Goal: Task Accomplishment & Management: Manage account settings

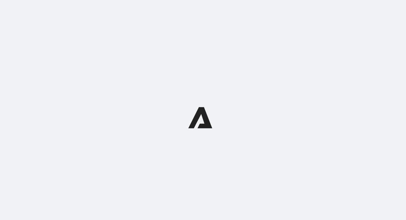
select select "WEEK"
select select "MONTH"
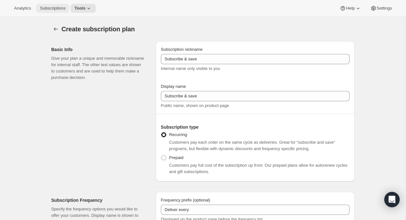
click at [65, 11] on span "Subscriptions" at bounding box center [53, 8] width 26 height 5
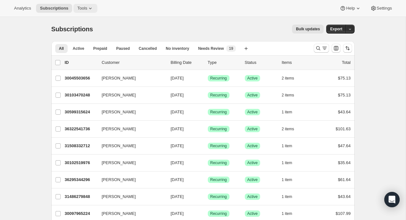
click at [85, 11] on button "Tools" at bounding box center [85, 8] width 24 height 9
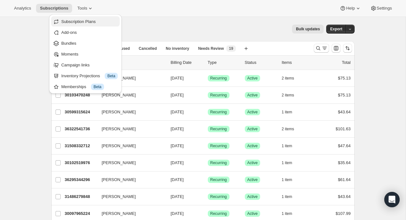
click at [82, 25] on button "Subscription Plans" at bounding box center [85, 21] width 69 height 10
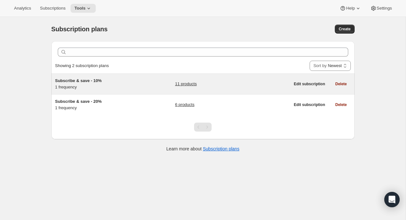
click at [129, 80] on h5 "Subscribe & save - 10%" at bounding box center [95, 81] width 80 height 6
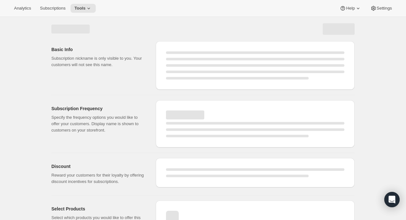
select select "WEEK"
select select "MONTH"
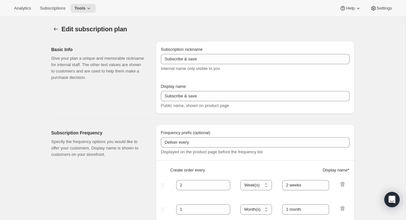
type input "Subscribe & save - 10%"
type input "Upgrade to subscription and SAVE 10%"
type input "1"
select select "MONTH"
type input "1 month"
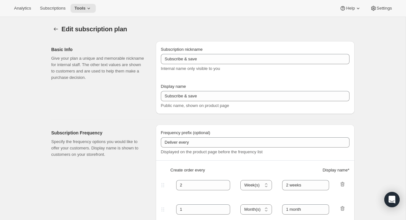
type input "10"
type input "Zero commitment, cancel any time"
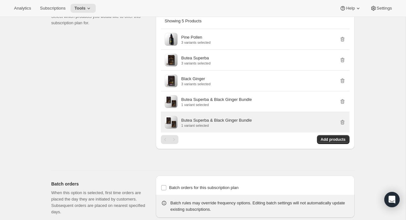
scroll to position [379, 0]
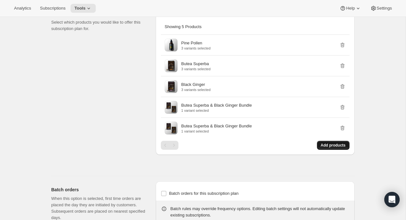
click at [322, 148] on span "Add products" at bounding box center [333, 145] width 25 height 5
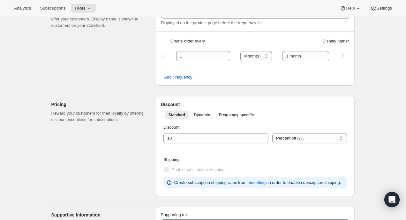
scroll to position [0, 0]
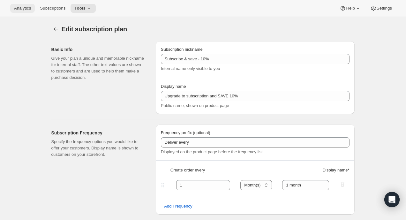
click at [28, 7] on span "Analytics" at bounding box center [22, 8] width 17 height 5
